Goal: Task Accomplishment & Management: Complete application form

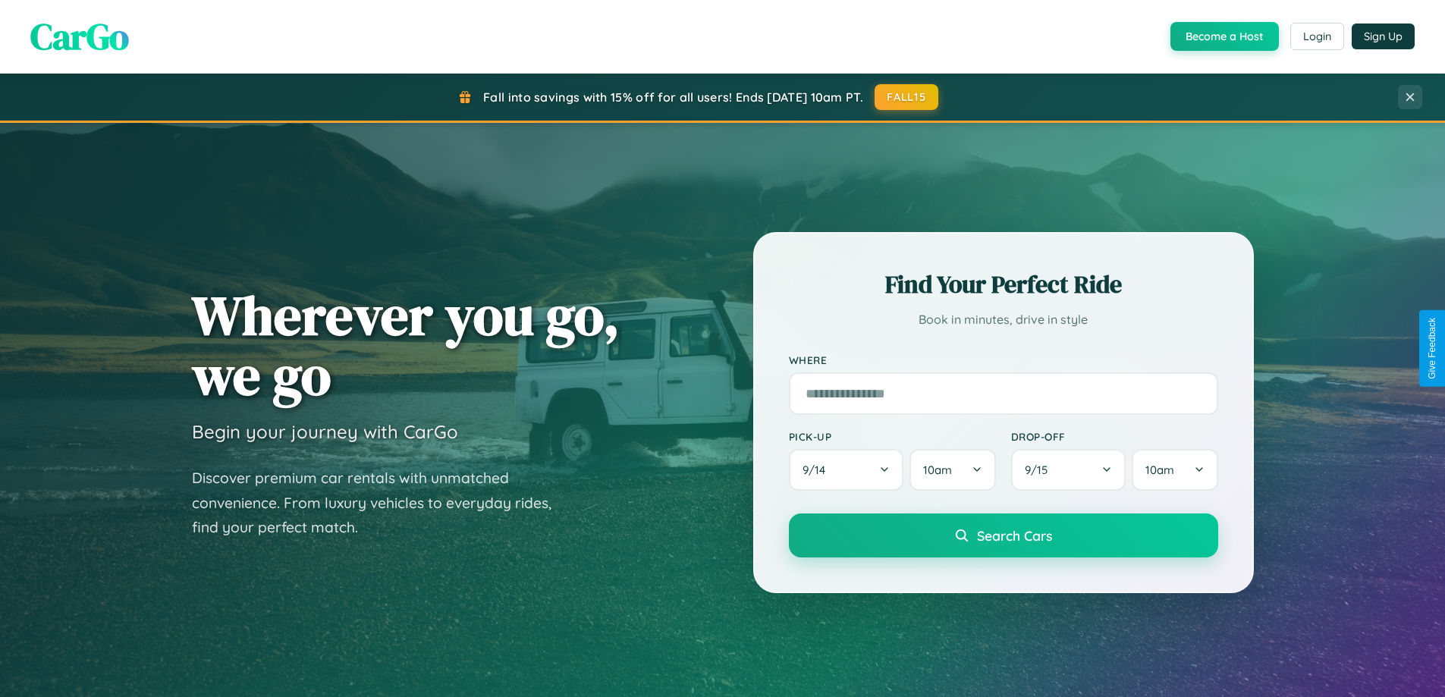
scroll to position [1044, 0]
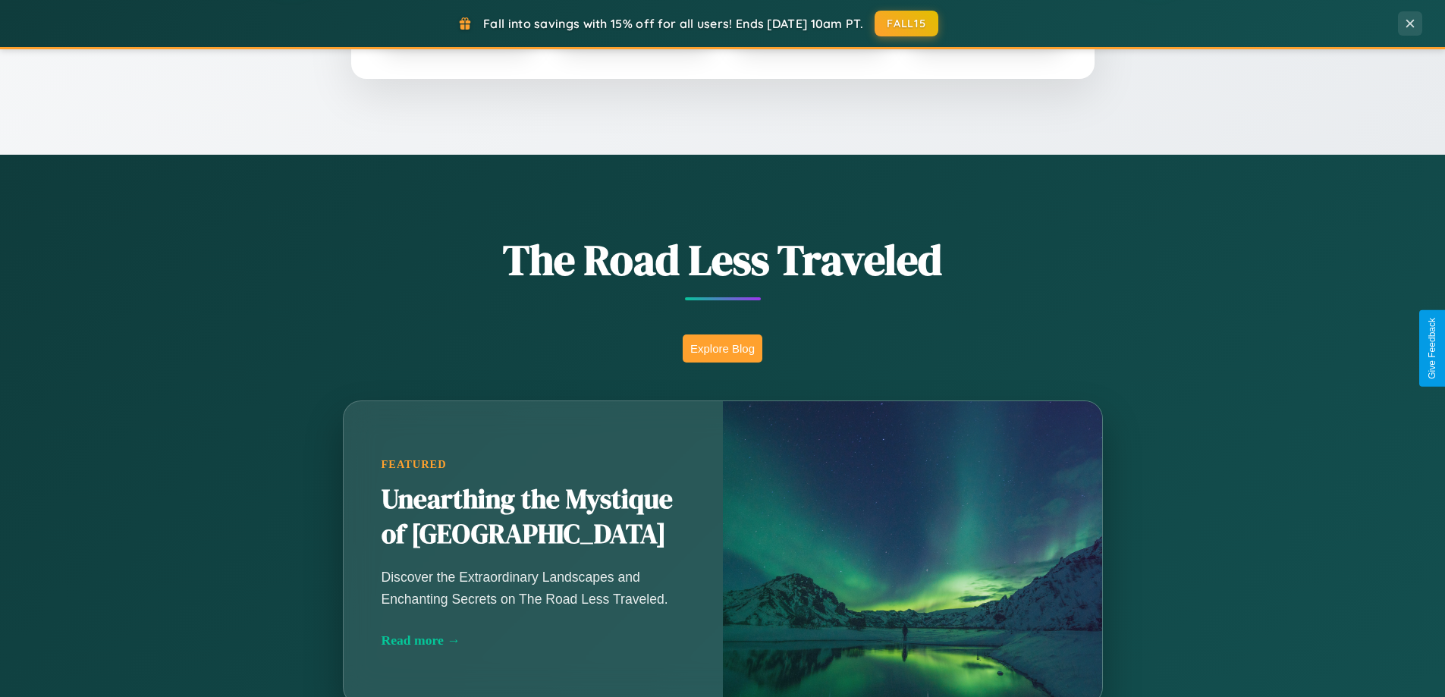
click at [722, 348] on button "Explore Blog" at bounding box center [723, 349] width 80 height 28
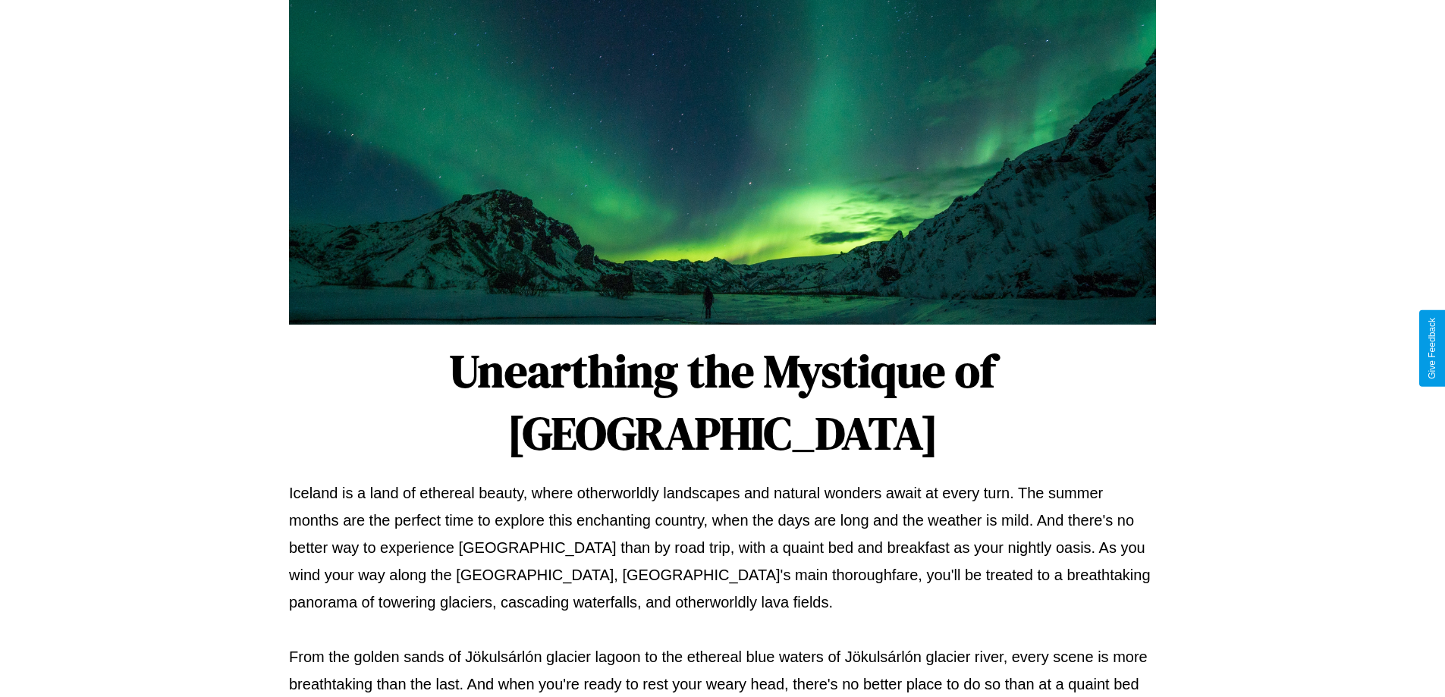
scroll to position [491, 0]
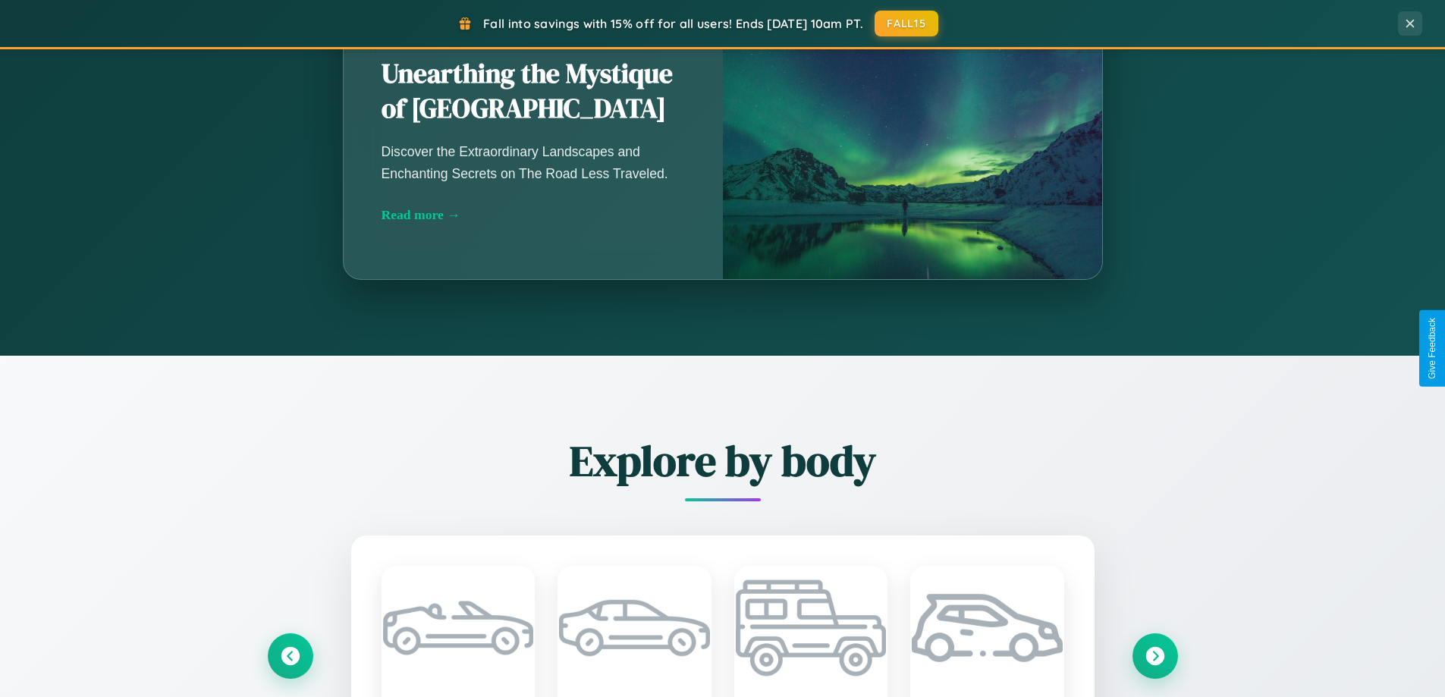
scroll to position [1778, 0]
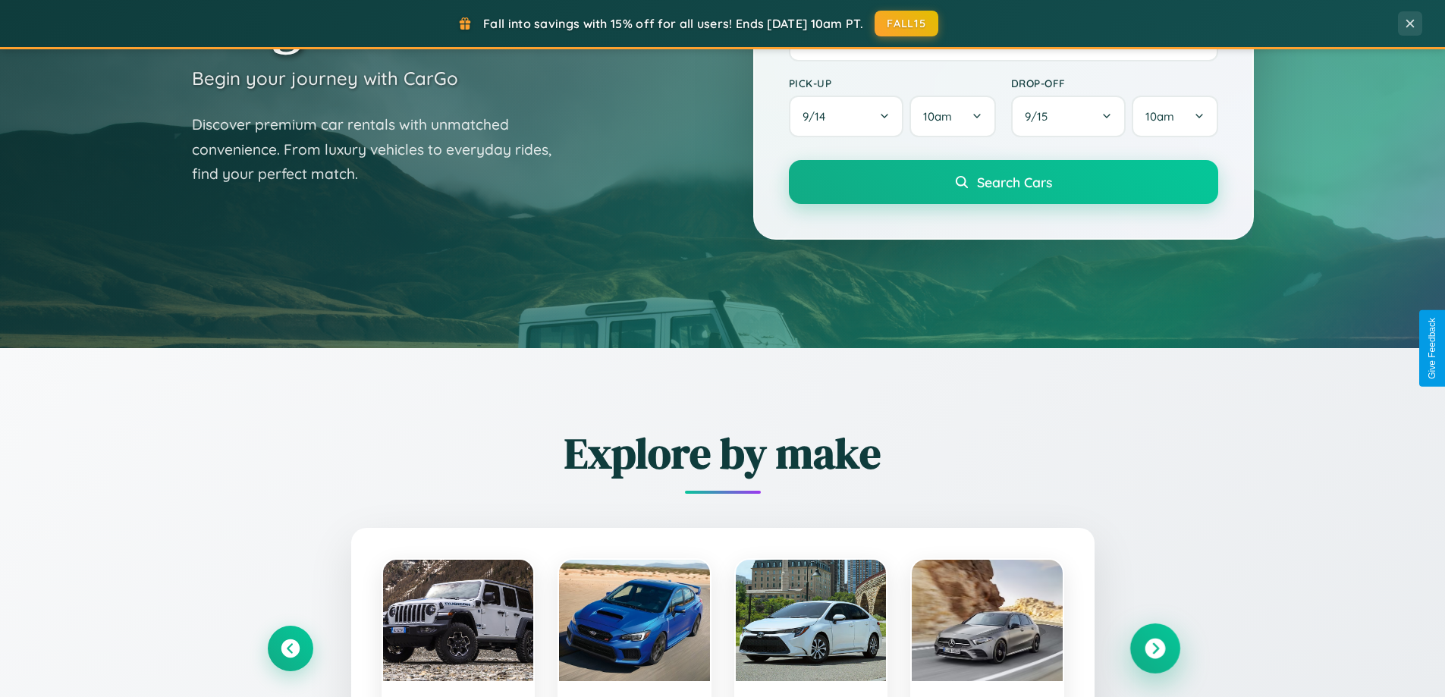
scroll to position [2919, 0]
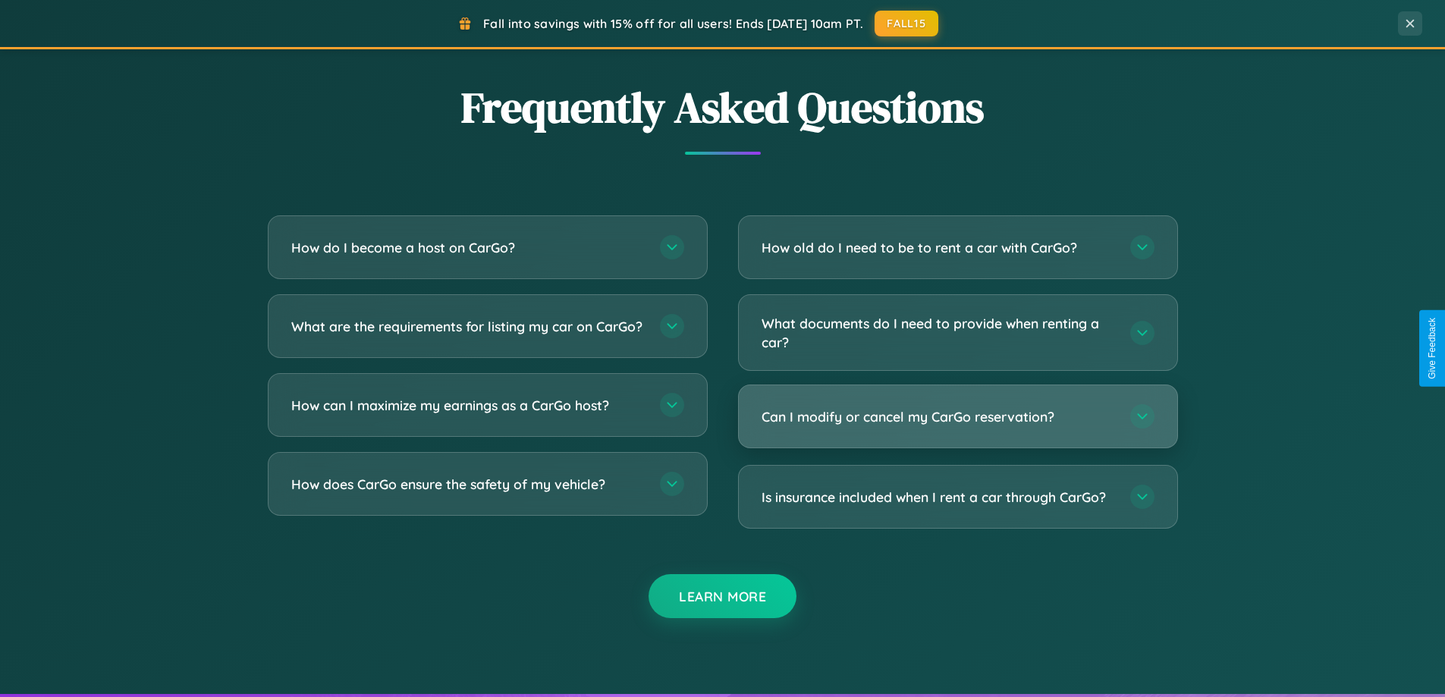
click at [957, 417] on h3 "Can I modify or cancel my CarGo reservation?" at bounding box center [939, 416] width 354 height 19
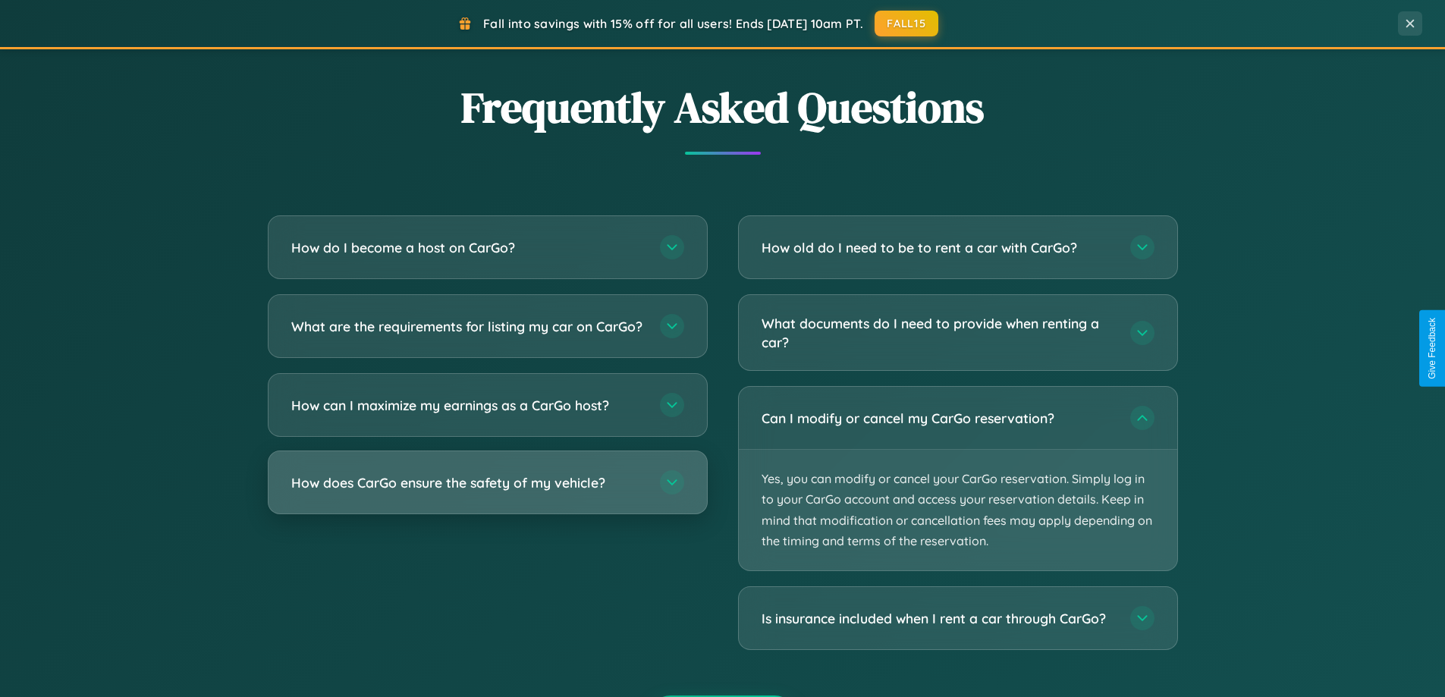
click at [487, 492] on h3 "How does CarGo ensure the safety of my vehicle?" at bounding box center [468, 482] width 354 height 19
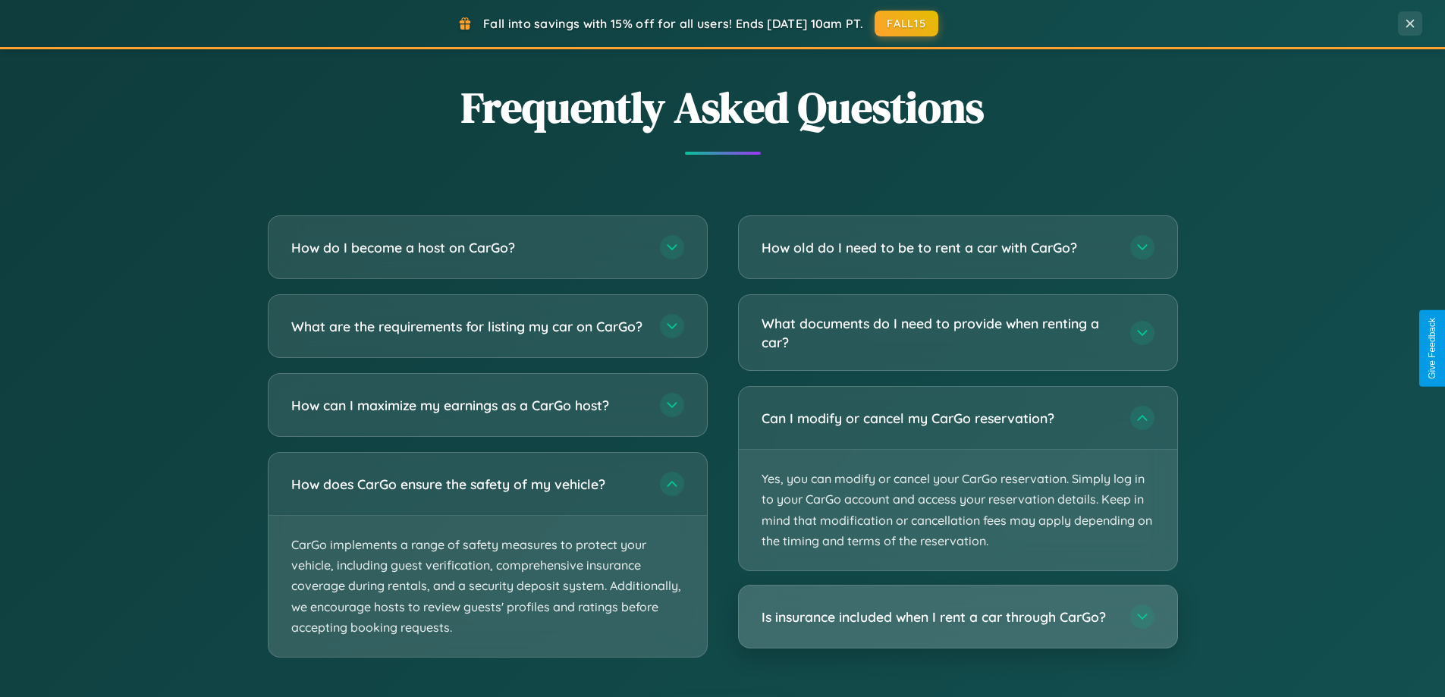
click at [957, 618] on h3 "Is insurance included when I rent a car through CarGo?" at bounding box center [939, 617] width 354 height 19
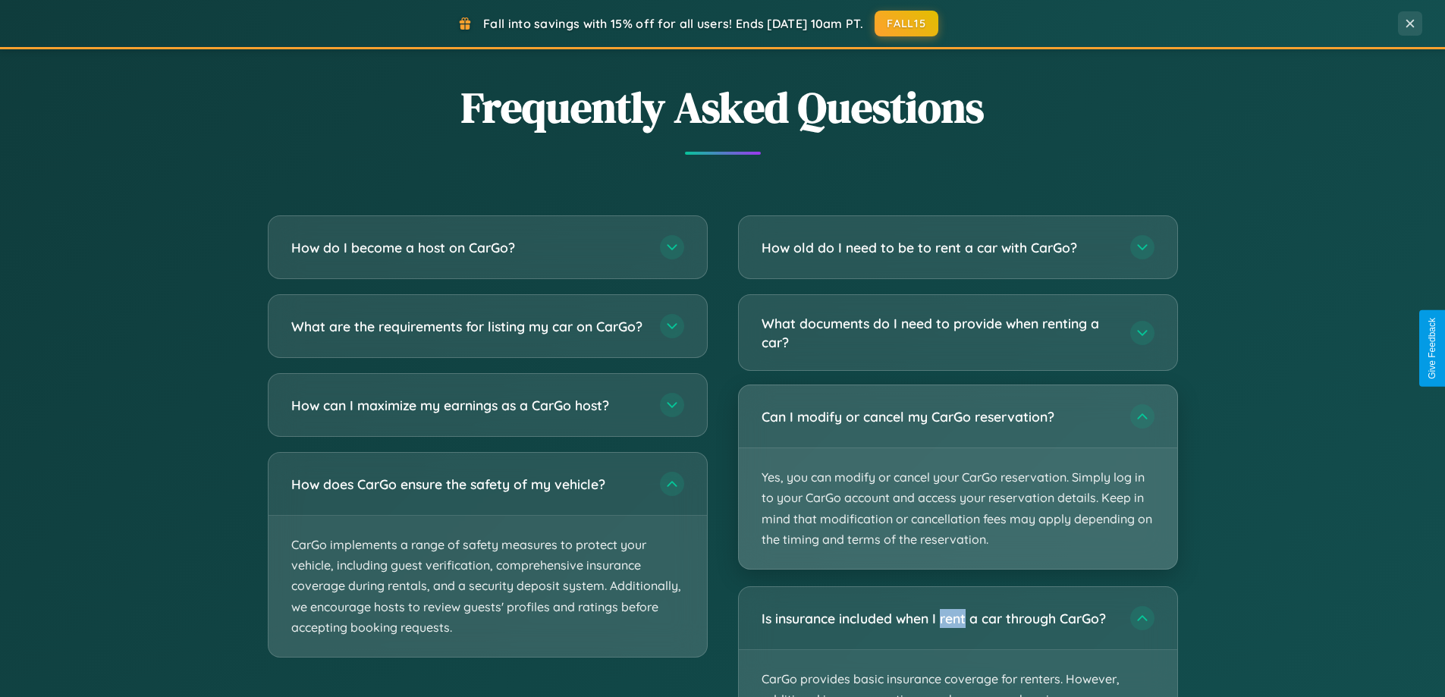
click at [957, 479] on p "Yes, you can modify or cancel your CarGo reservation. Simply log in to your Car…" at bounding box center [958, 508] width 439 height 121
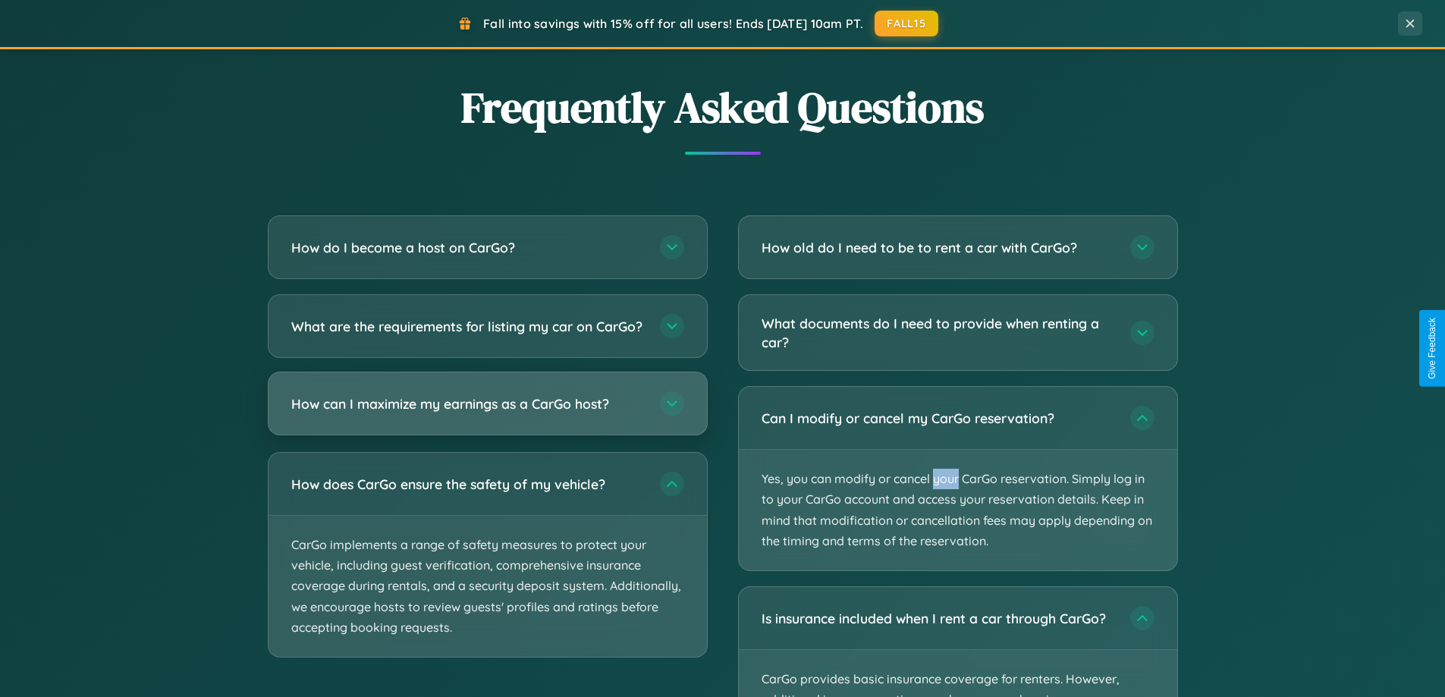
click at [487, 413] on h3 "How can I maximize my earnings as a CarGo host?" at bounding box center [468, 404] width 354 height 19
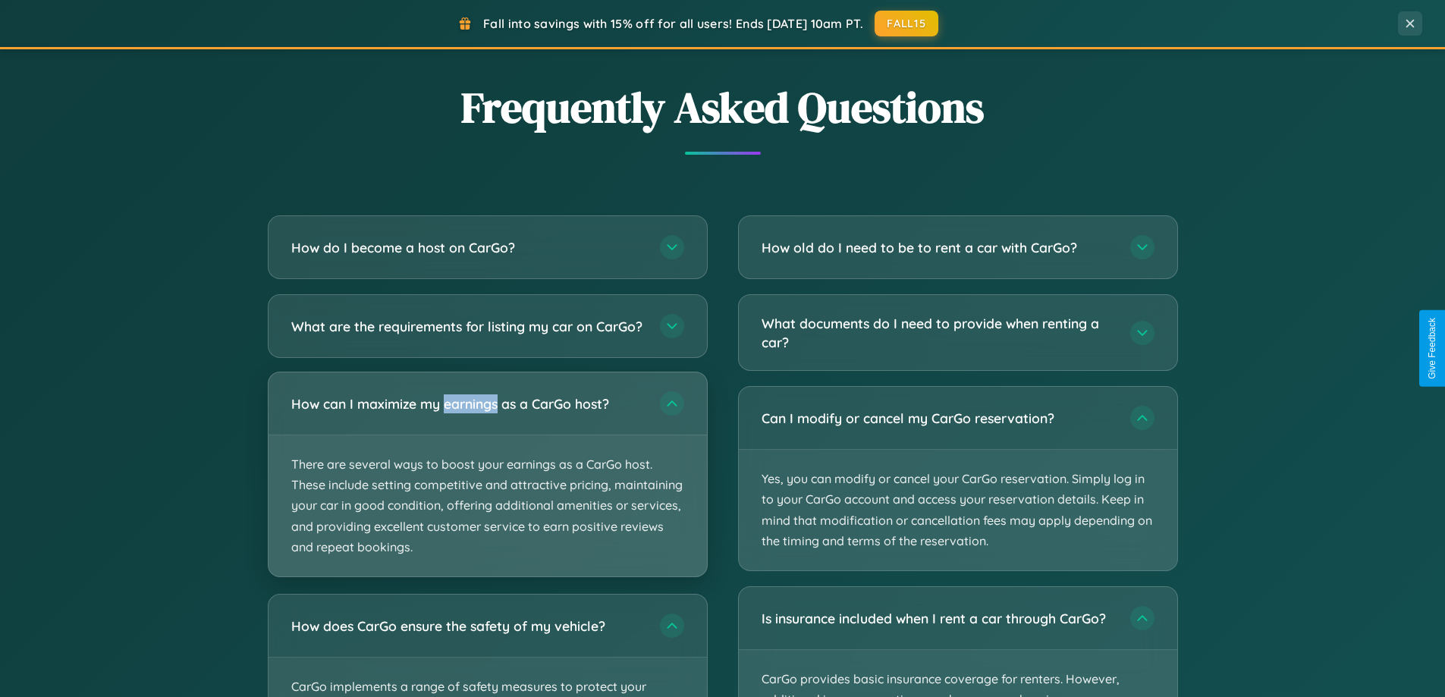
click at [487, 487] on p "There are several ways to boost your earnings as a CarGo host. These include se…" at bounding box center [488, 505] width 439 height 141
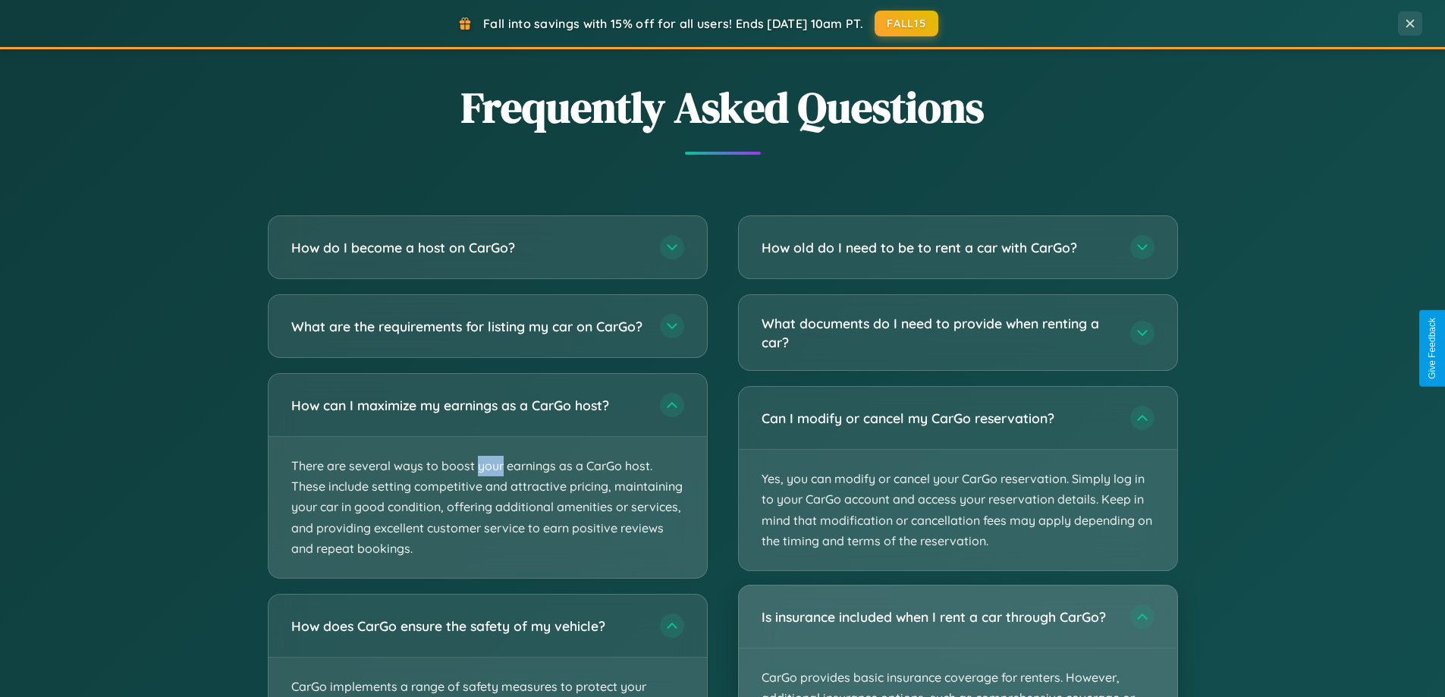
click at [957, 642] on div "Is insurance included when I rent a car through CarGo?" at bounding box center [958, 617] width 439 height 62
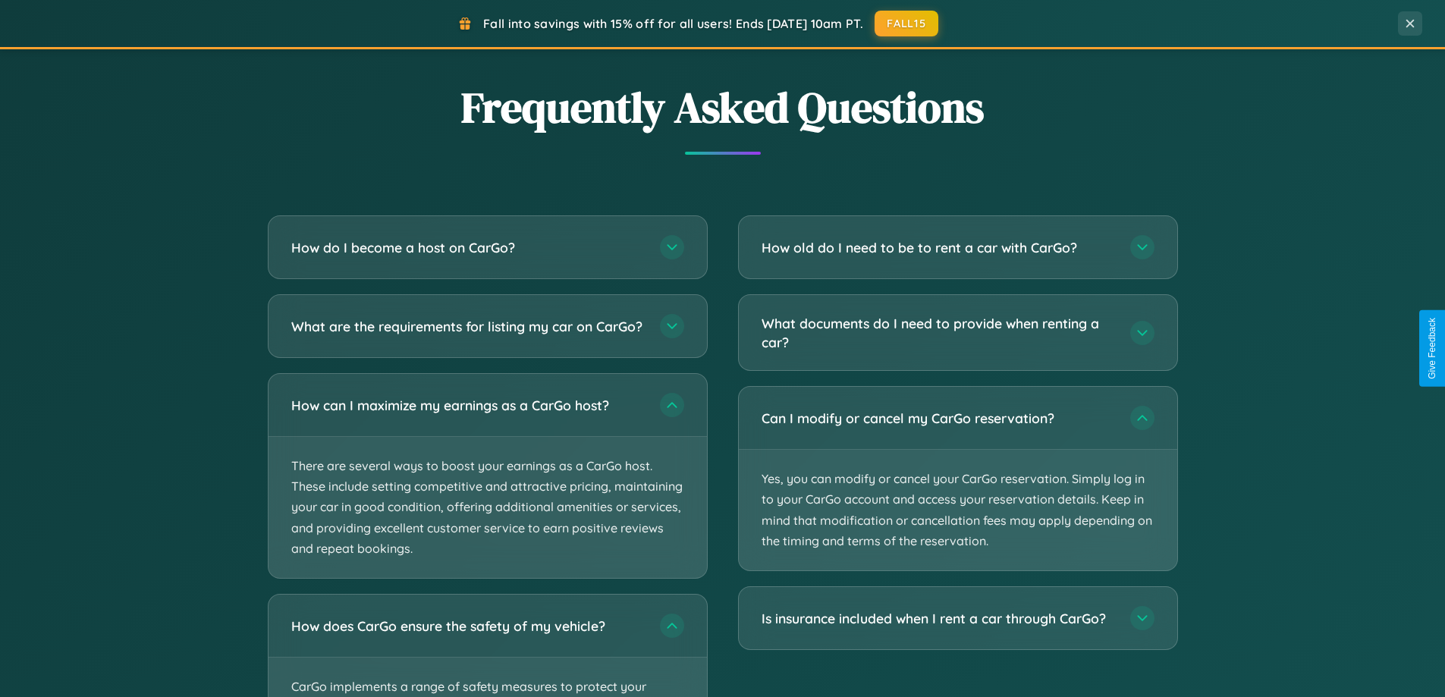
scroll to position [0, 0]
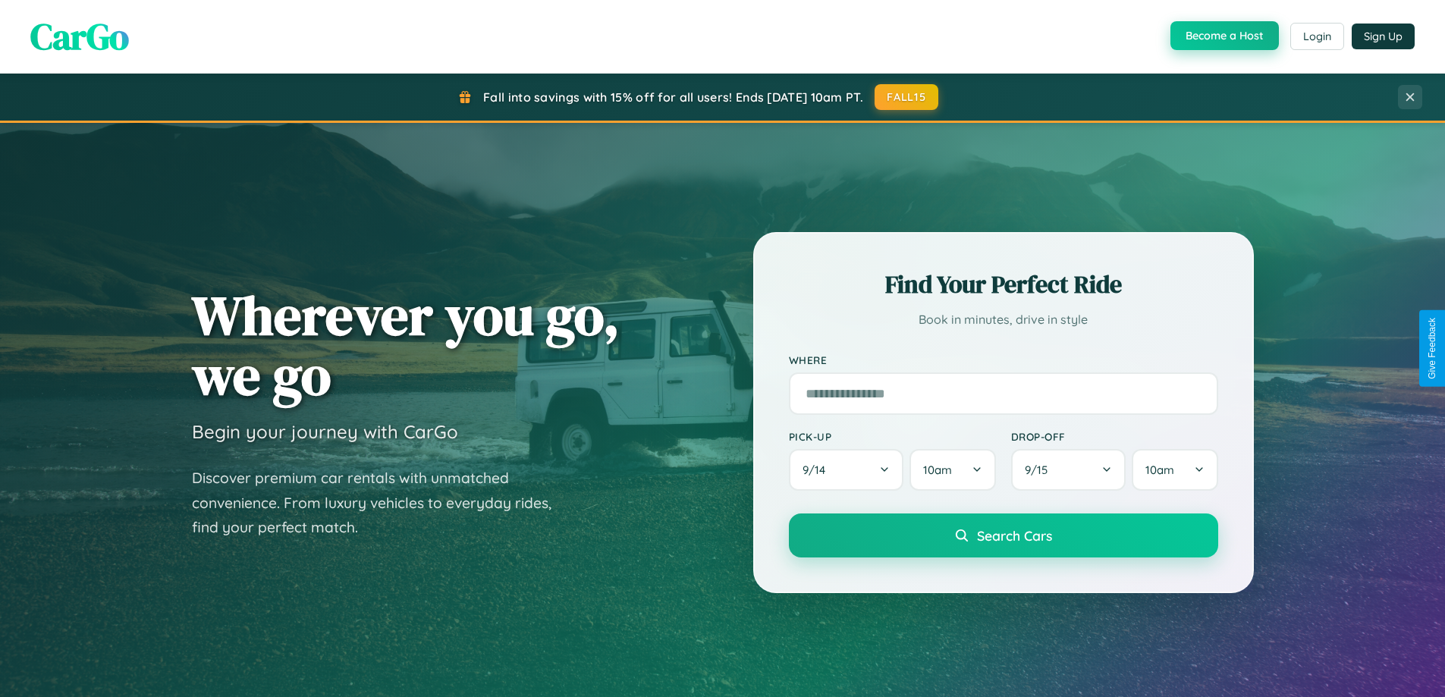
click at [1223, 36] on button "Become a Host" at bounding box center [1225, 35] width 108 height 29
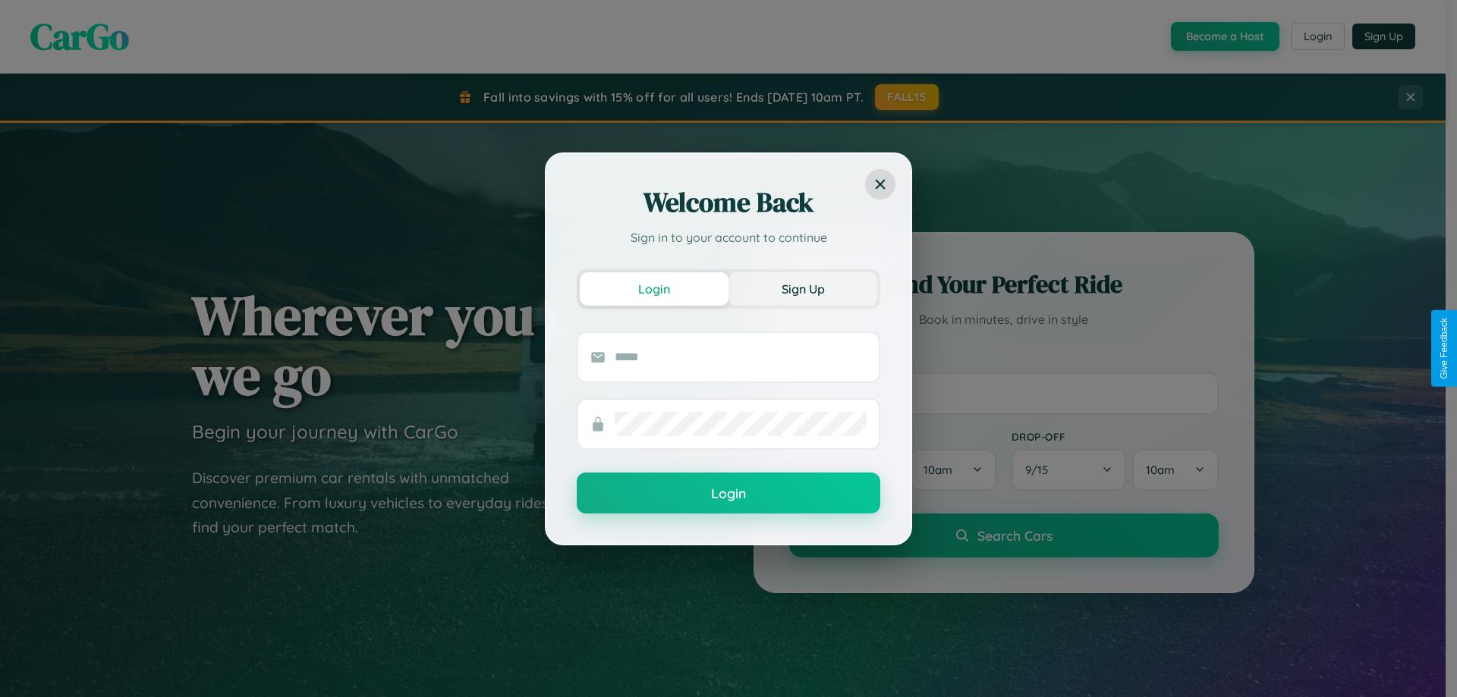
click at [803, 288] on button "Sign Up" at bounding box center [802, 288] width 149 height 33
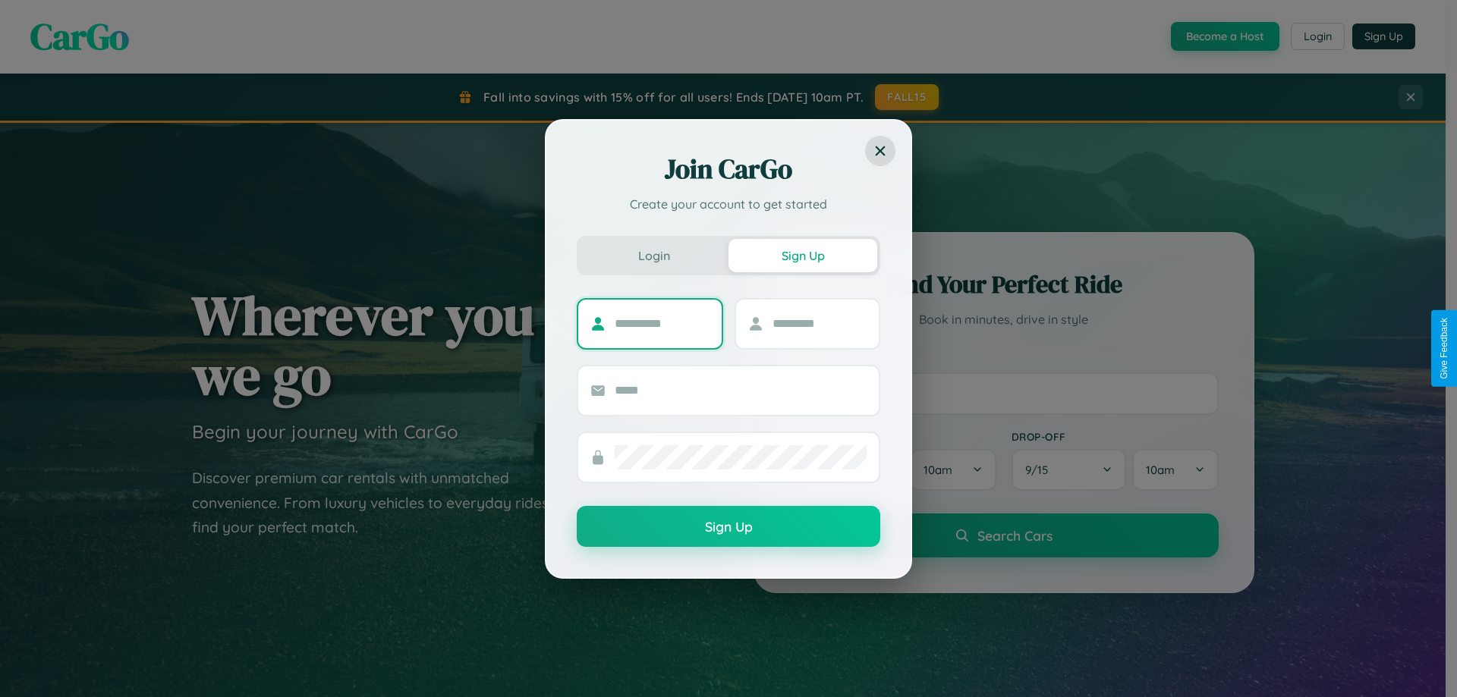
click at [662, 323] on input "text" at bounding box center [662, 324] width 95 height 24
type input "******"
click at [819, 323] on input "text" at bounding box center [819, 324] width 95 height 24
type input "***"
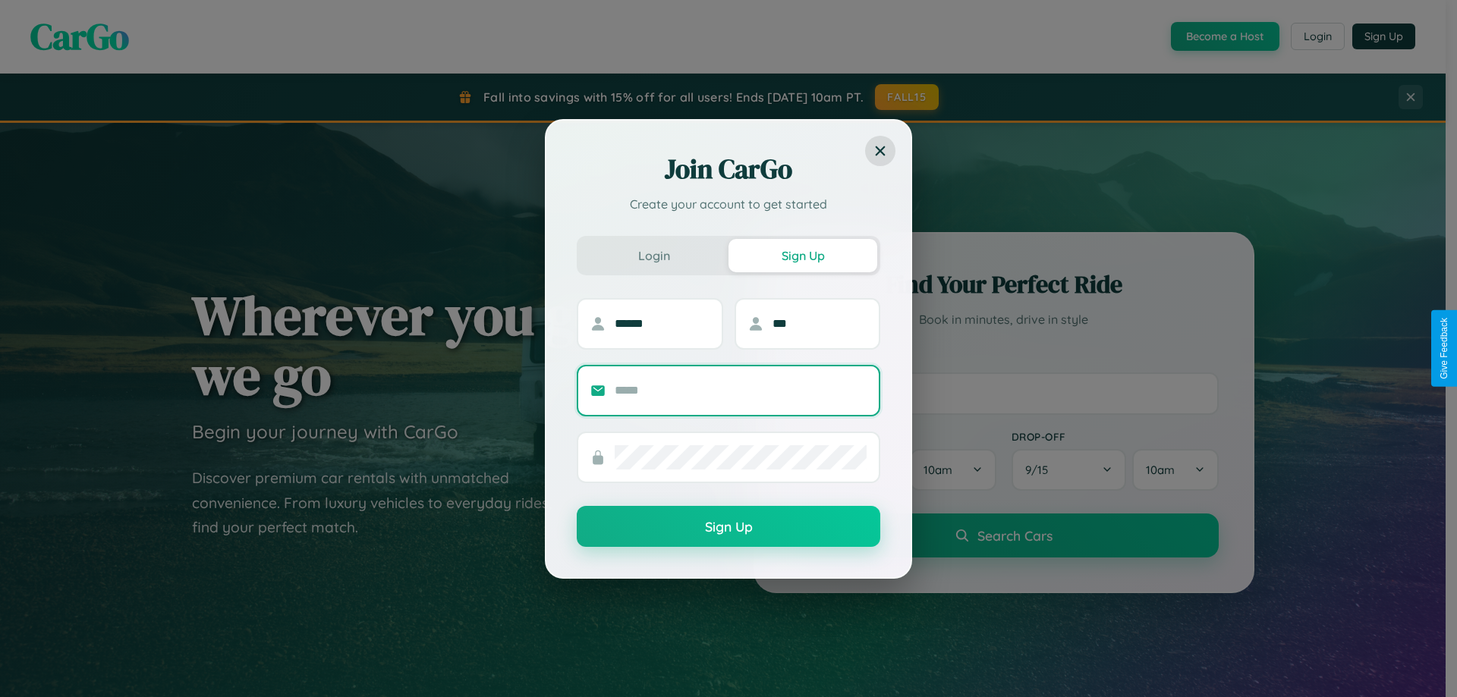
click at [740, 390] on input "text" at bounding box center [741, 391] width 252 height 24
type input "**********"
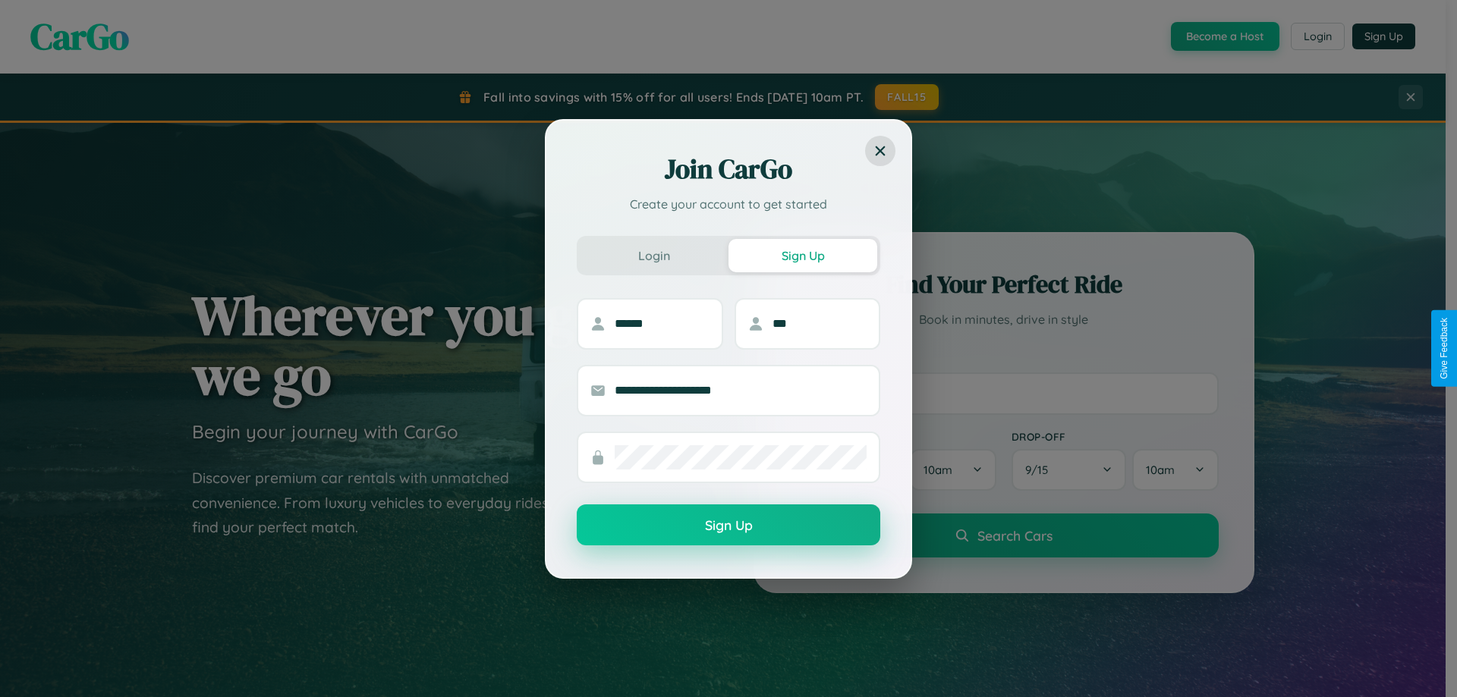
click at [728, 526] on button "Sign Up" at bounding box center [728, 525] width 303 height 41
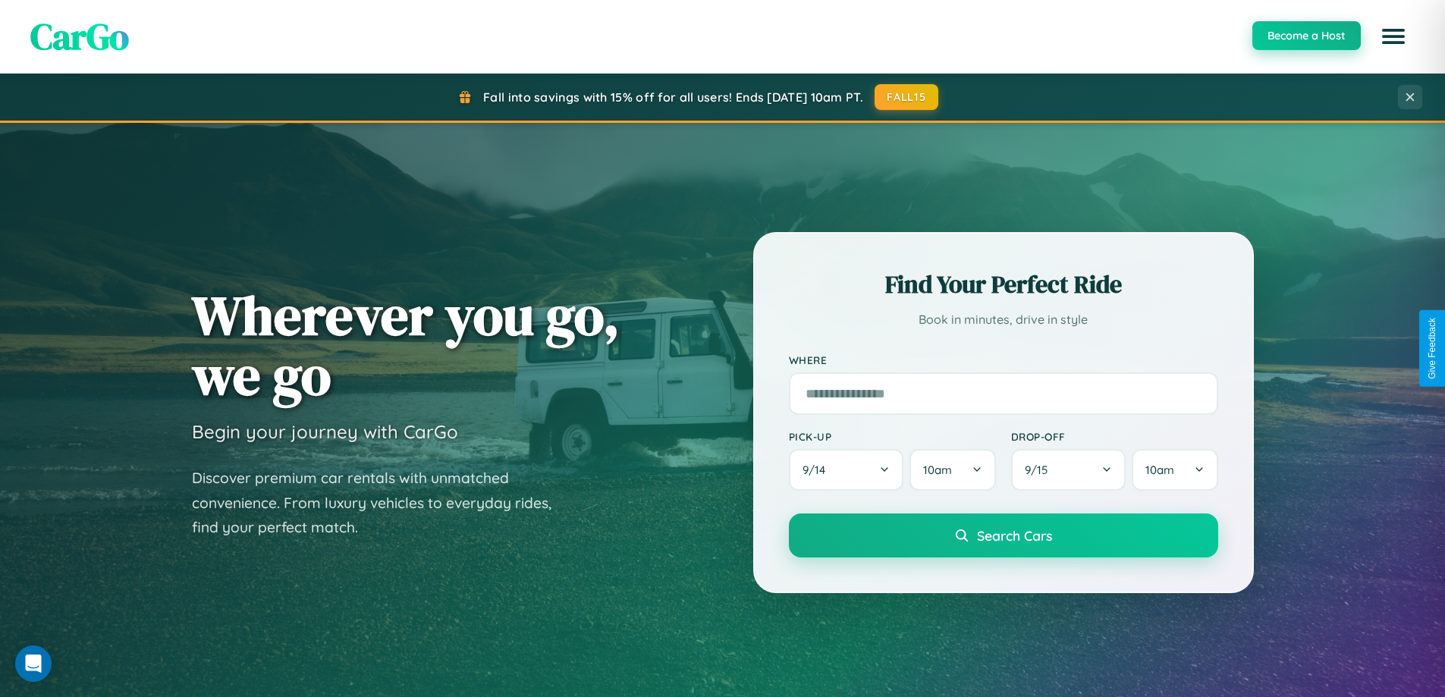
click at [1306, 36] on button "Become a Host" at bounding box center [1307, 35] width 108 height 29
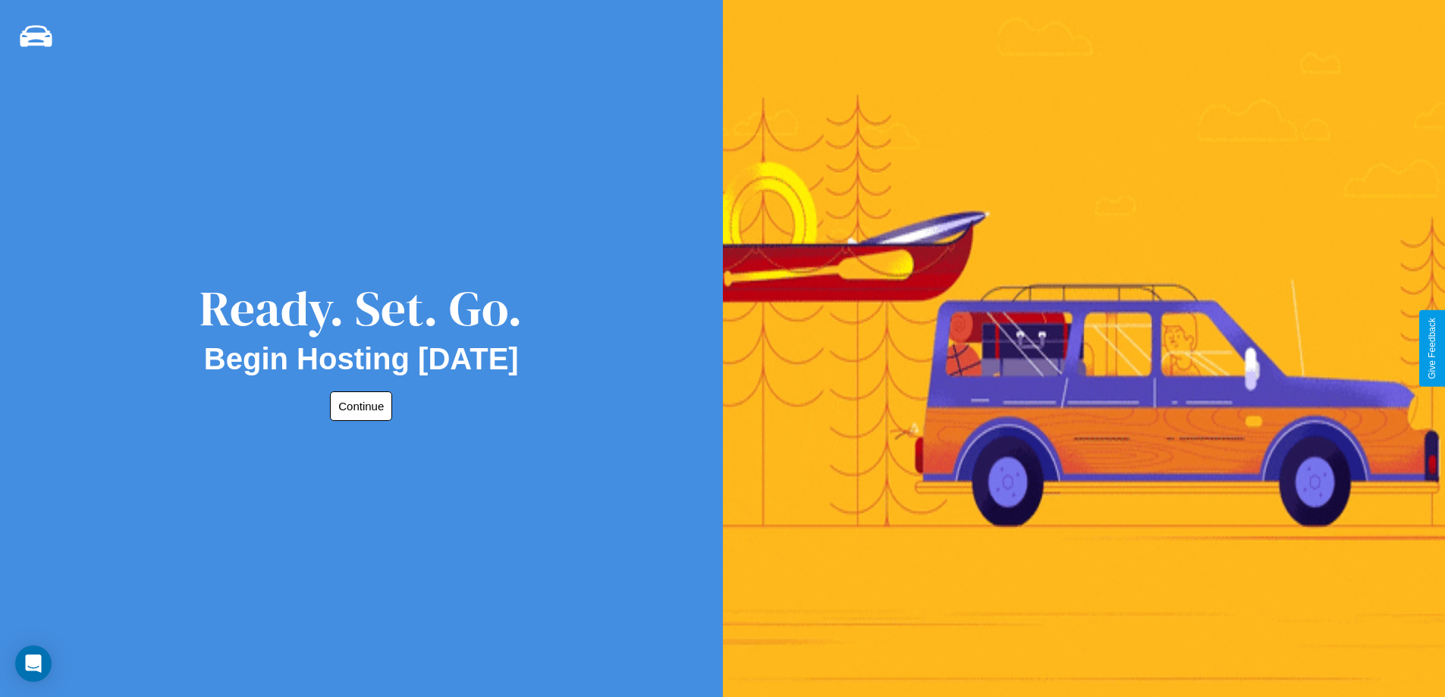
click at [358, 406] on button "Continue" at bounding box center [361, 406] width 62 height 30
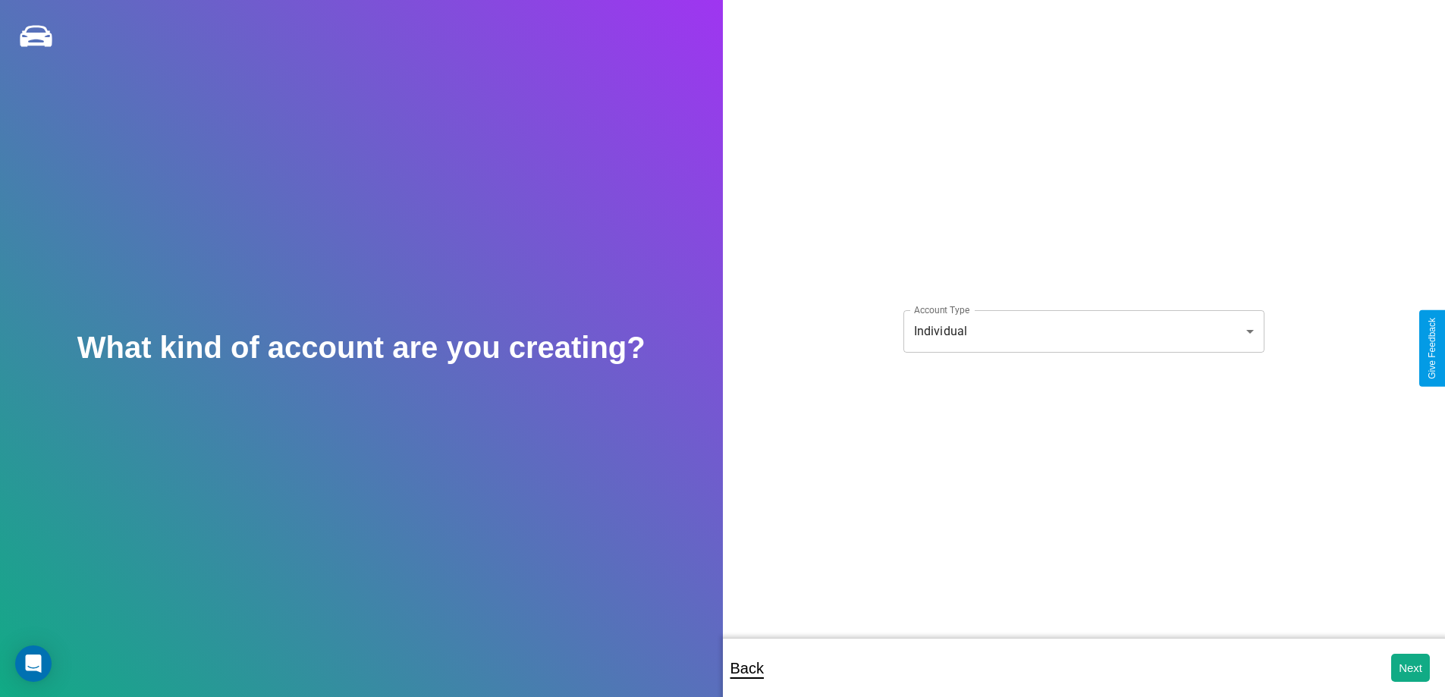
click at [1083, 331] on body "**********" at bounding box center [722, 359] width 1445 height 718
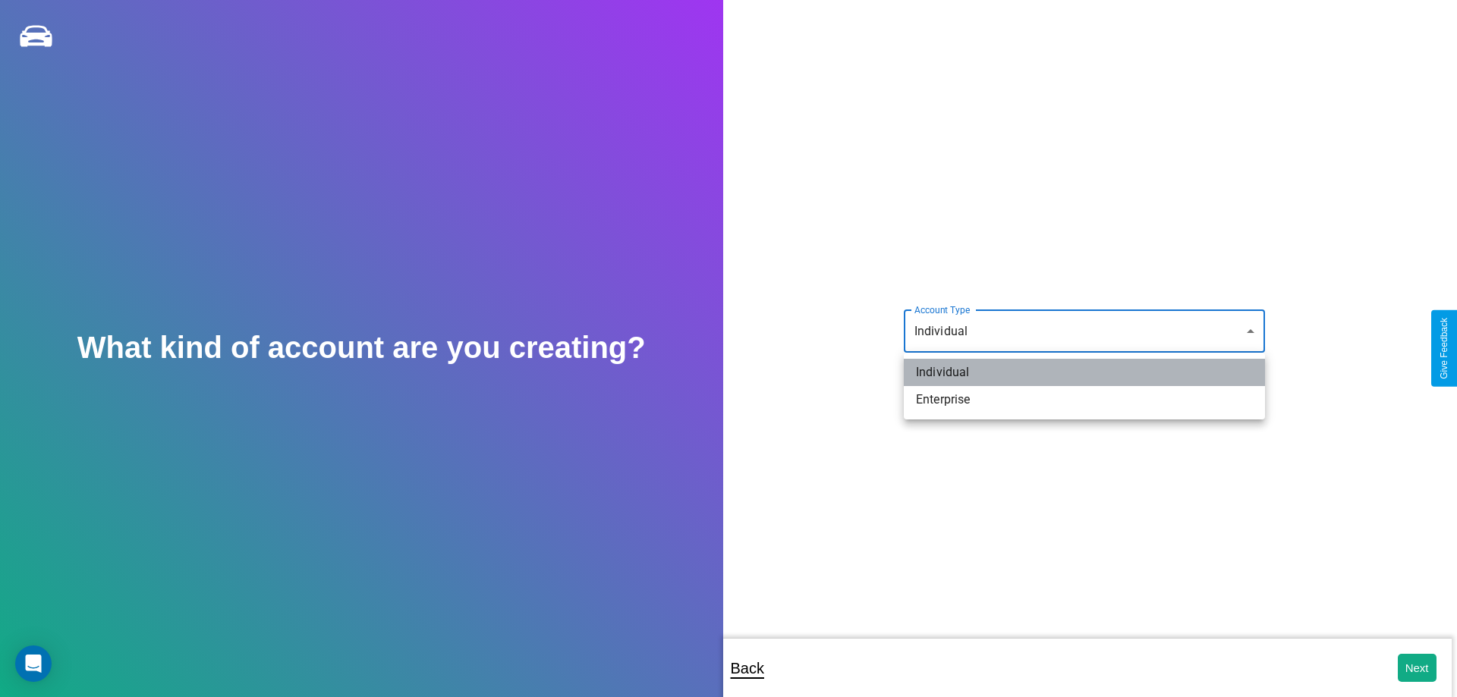
click at [1084, 373] on li "Individual" at bounding box center [1084, 372] width 361 height 27
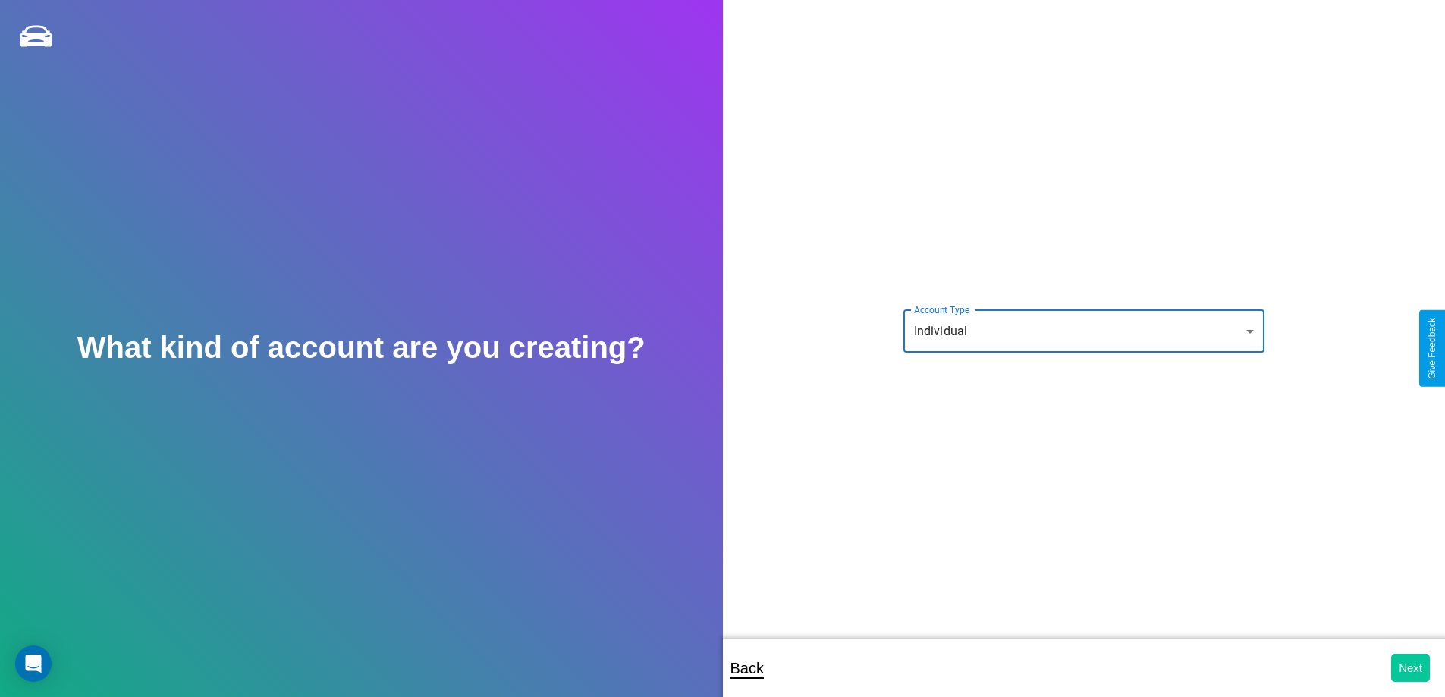
click at [1410, 668] on button "Next" at bounding box center [1410, 668] width 39 height 28
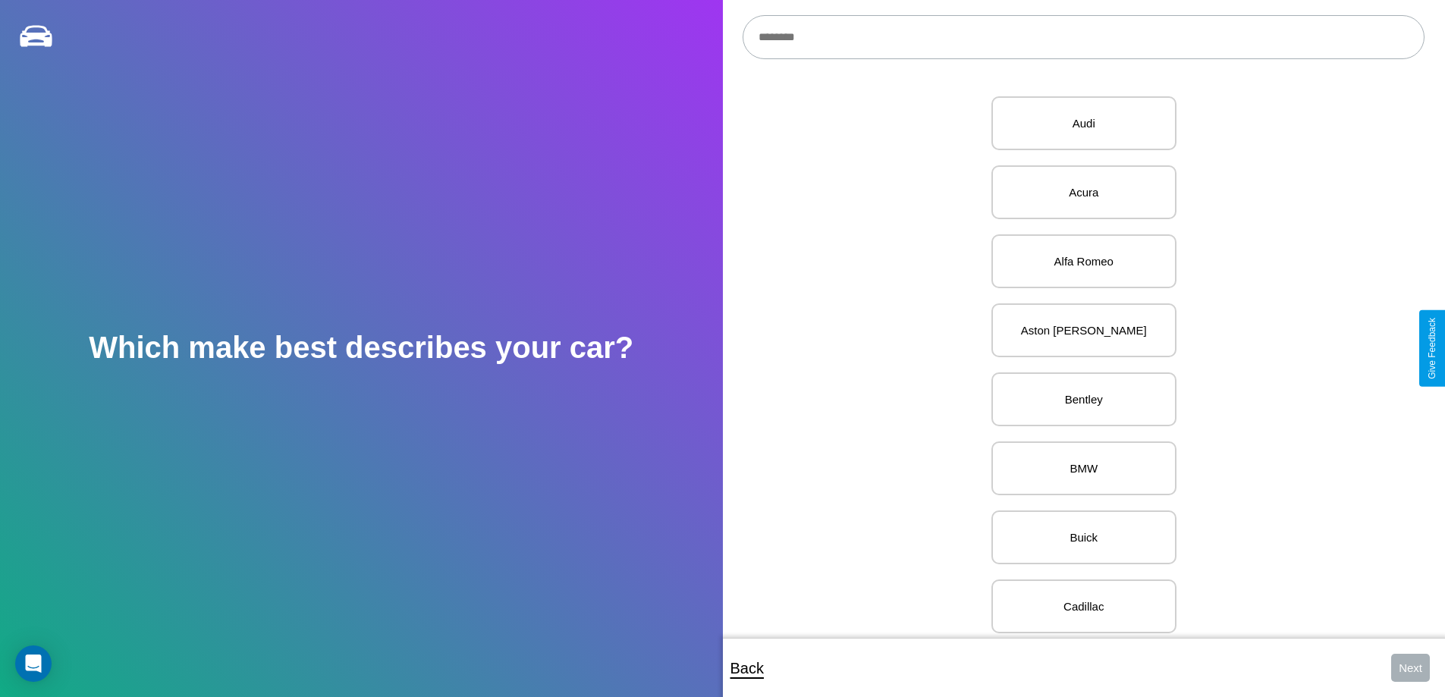
click at [1083, 37] on input "text" at bounding box center [1084, 37] width 682 height 44
type input "***"
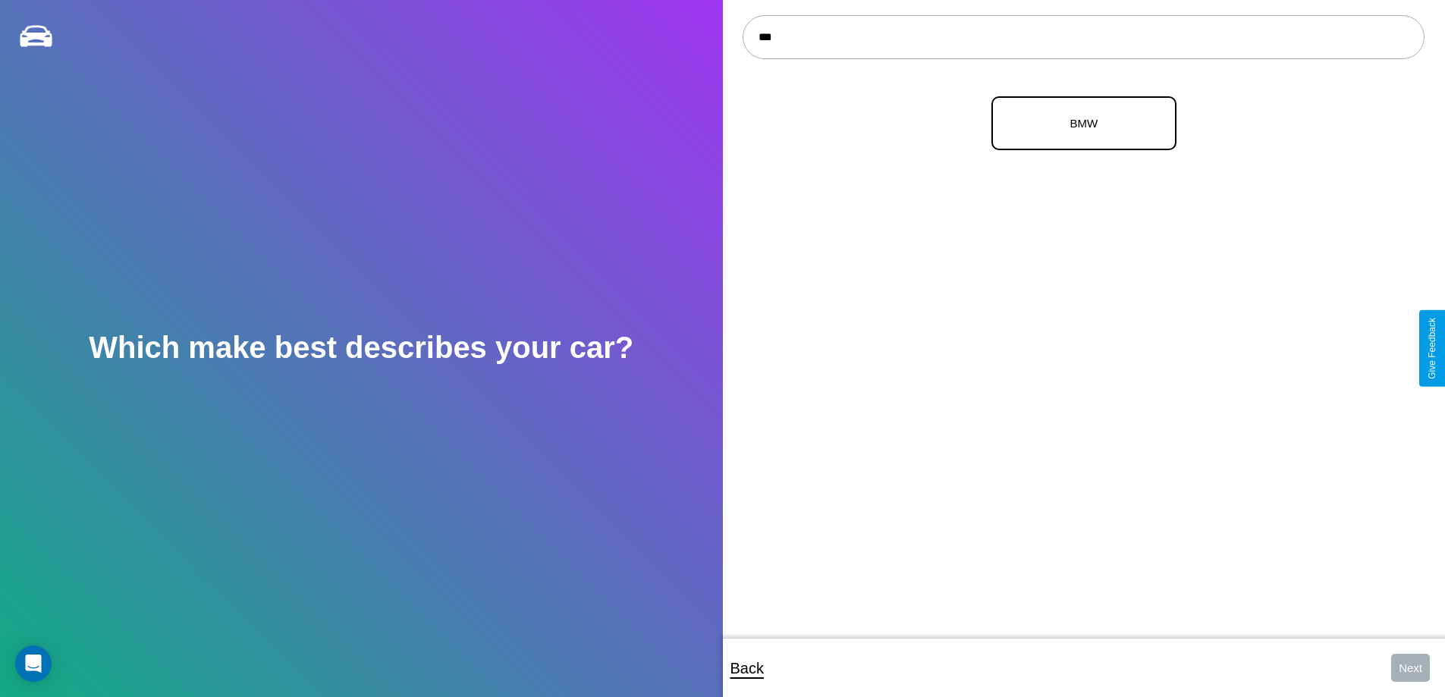
click at [1078, 124] on p "BMW" at bounding box center [1084, 123] width 152 height 20
click at [1410, 668] on button "Next" at bounding box center [1410, 668] width 39 height 28
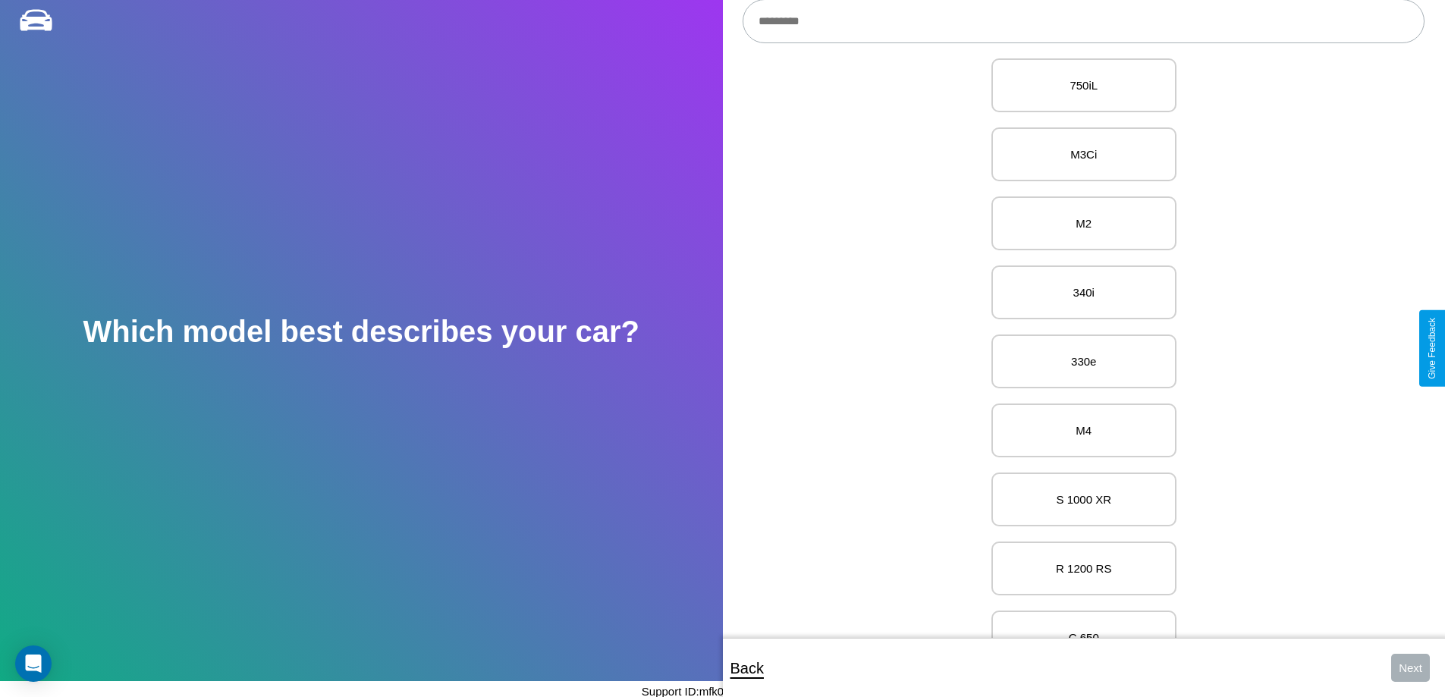
scroll to position [10461, 0]
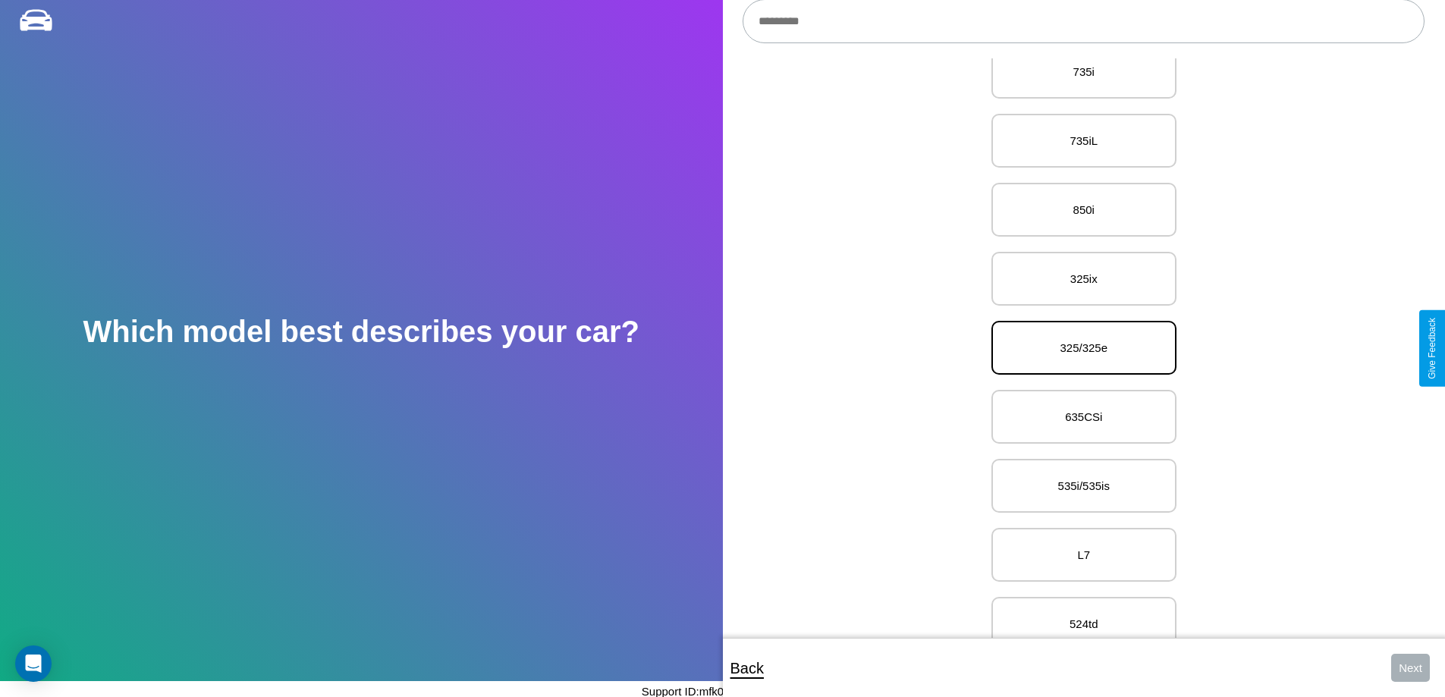
click at [1078, 348] on p "325/325e" at bounding box center [1084, 348] width 152 height 20
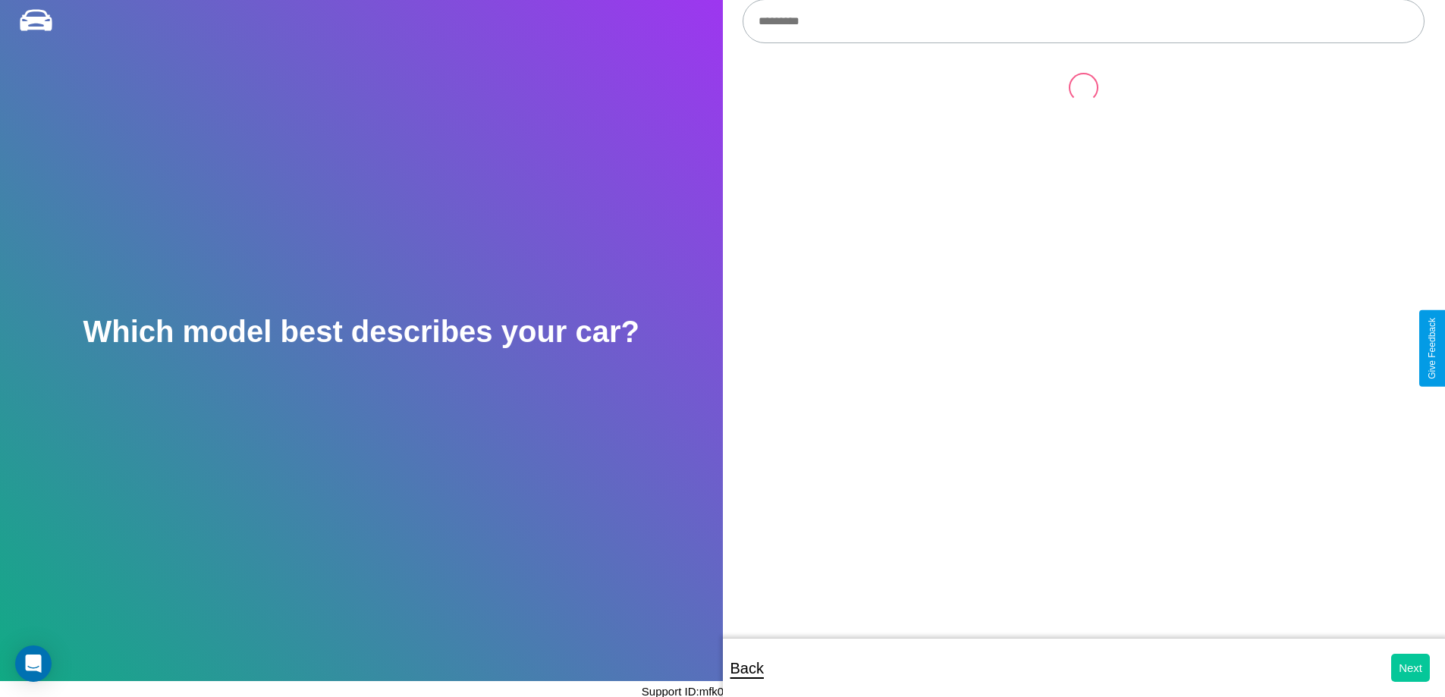
scroll to position [0, 0]
click at [1410, 668] on button "Next" at bounding box center [1410, 668] width 39 height 28
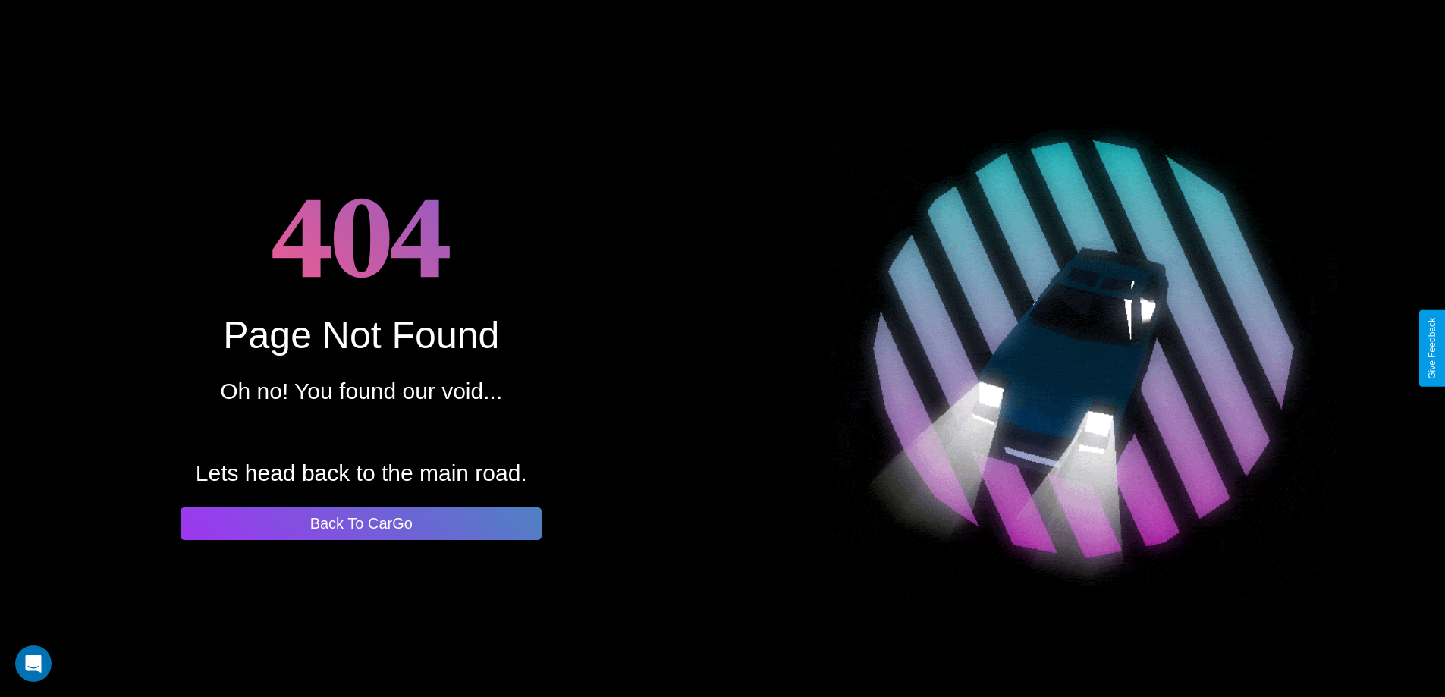
click at [361, 523] on button "Back To CarGo" at bounding box center [361, 524] width 361 height 33
